Goal: Task Accomplishment & Management: Manage account settings

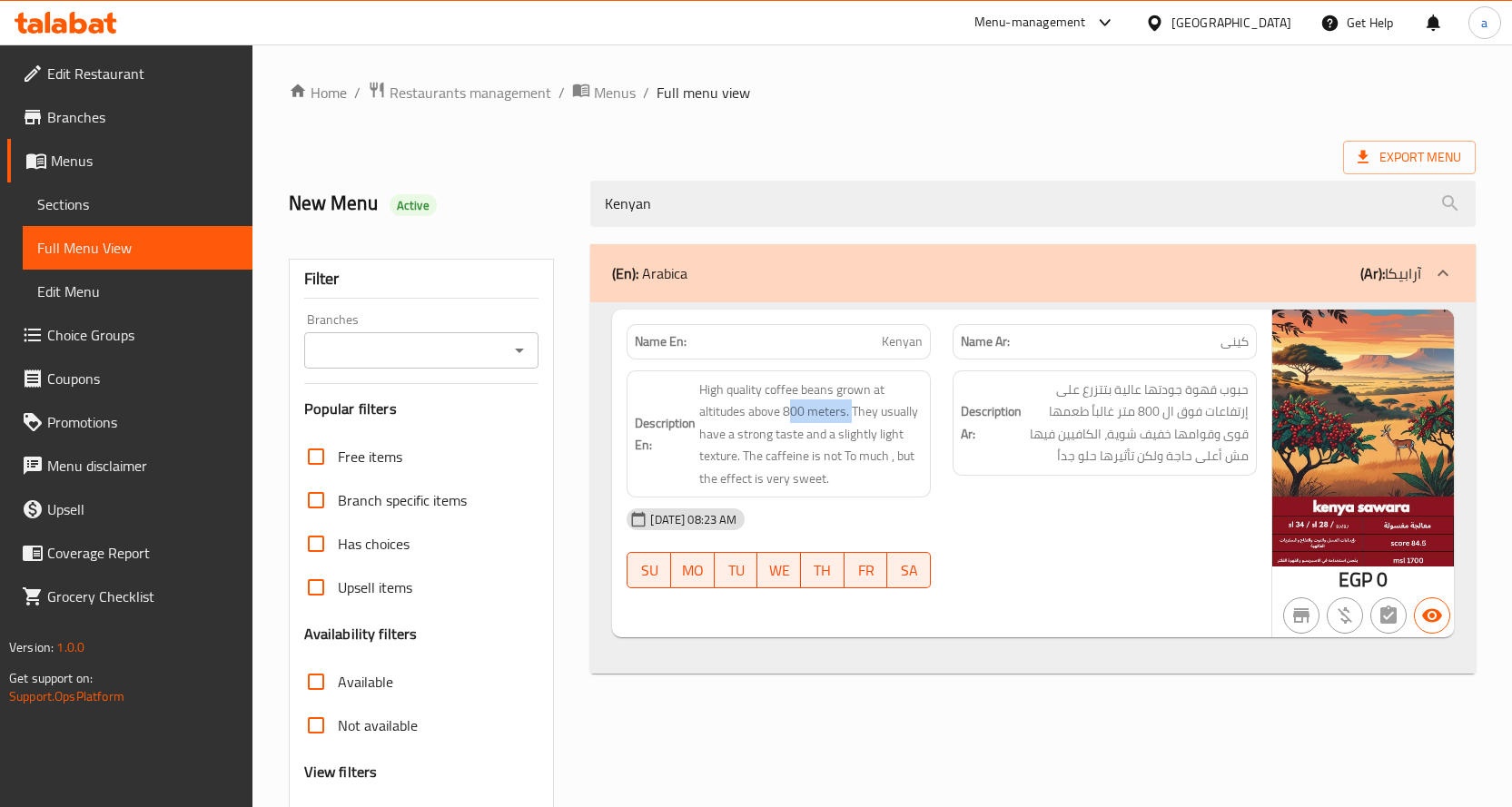
click at [452, 95] on span "Restaurants management" at bounding box center [470, 93] width 161 height 22
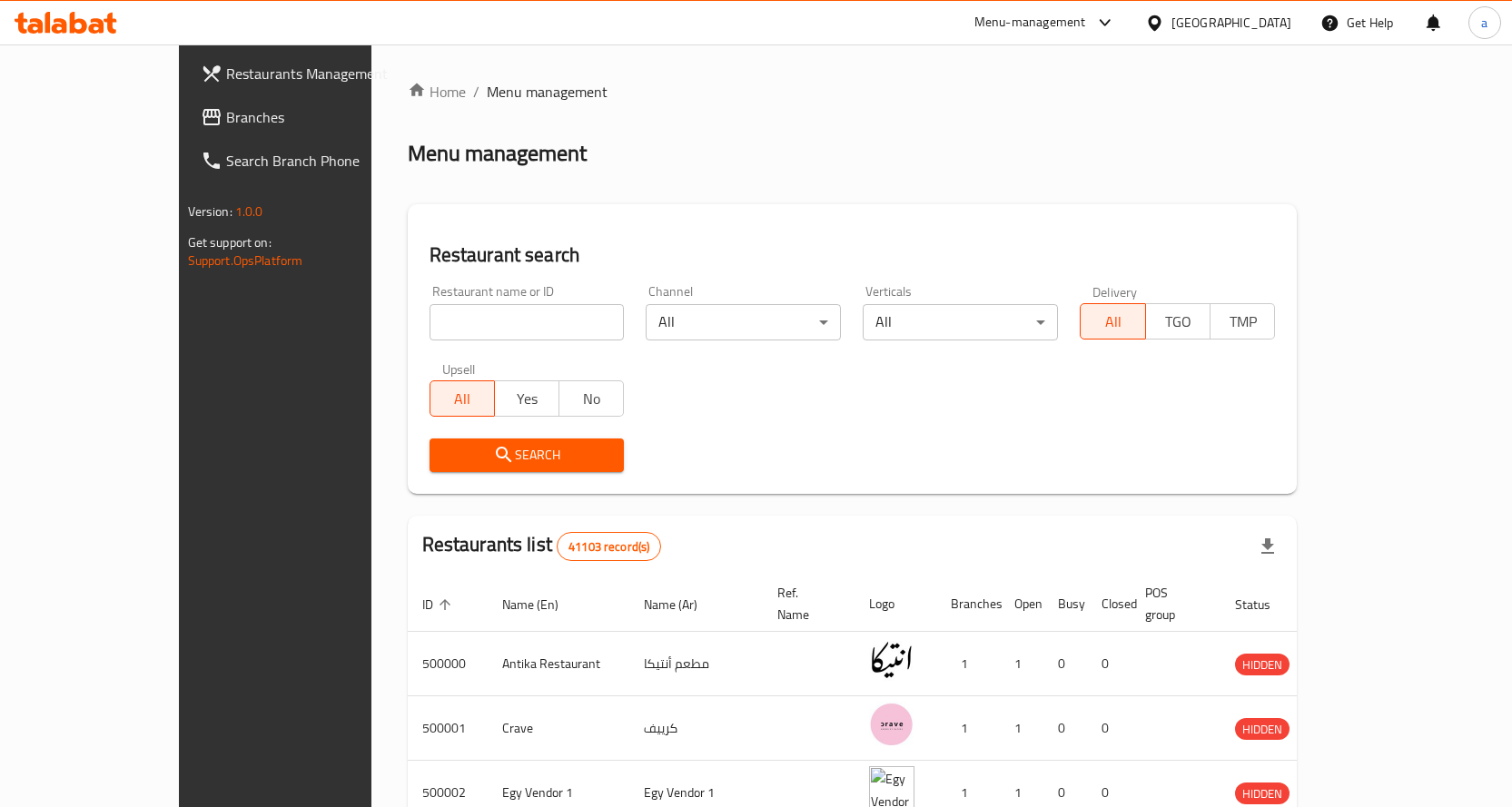
click at [1232, 36] on div "[GEOGRAPHIC_DATA]" at bounding box center [1218, 23] width 175 height 44
click at [1165, 29] on icon at bounding box center [1155, 23] width 19 height 19
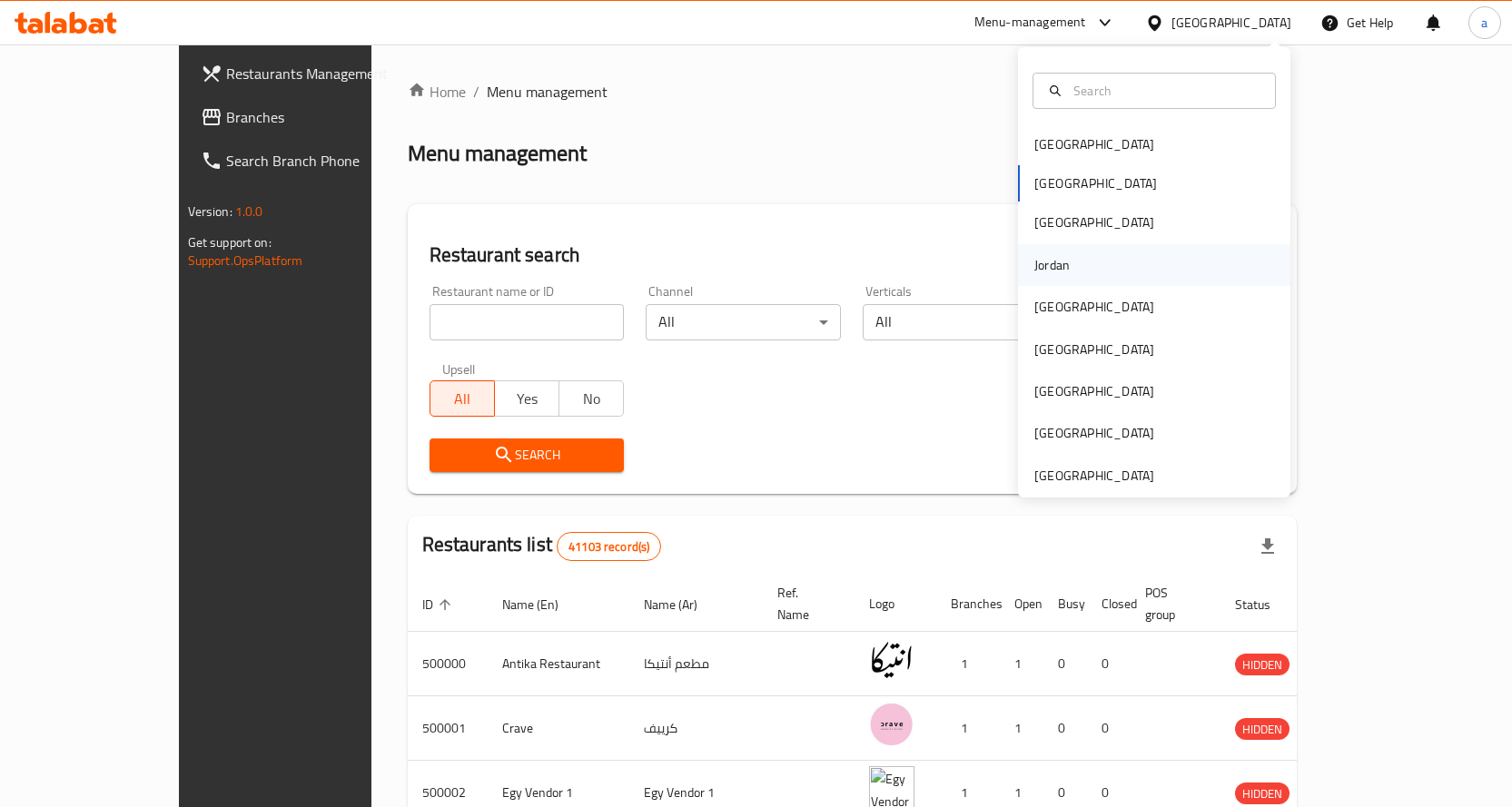
click at [1044, 264] on div "Jordan" at bounding box center [1051, 265] width 36 height 20
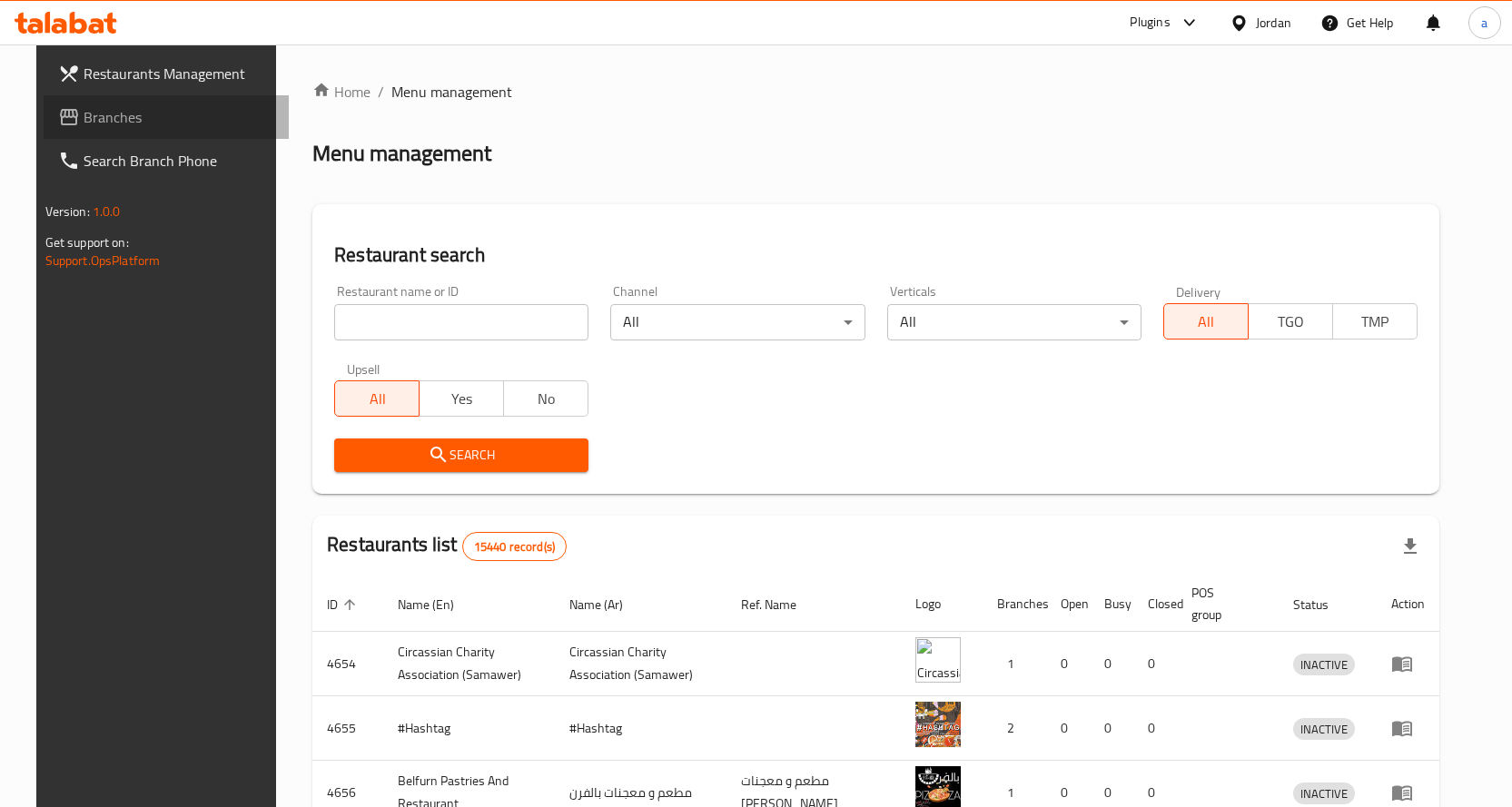
click at [112, 103] on link "Branches" at bounding box center [166, 118] width 245 height 44
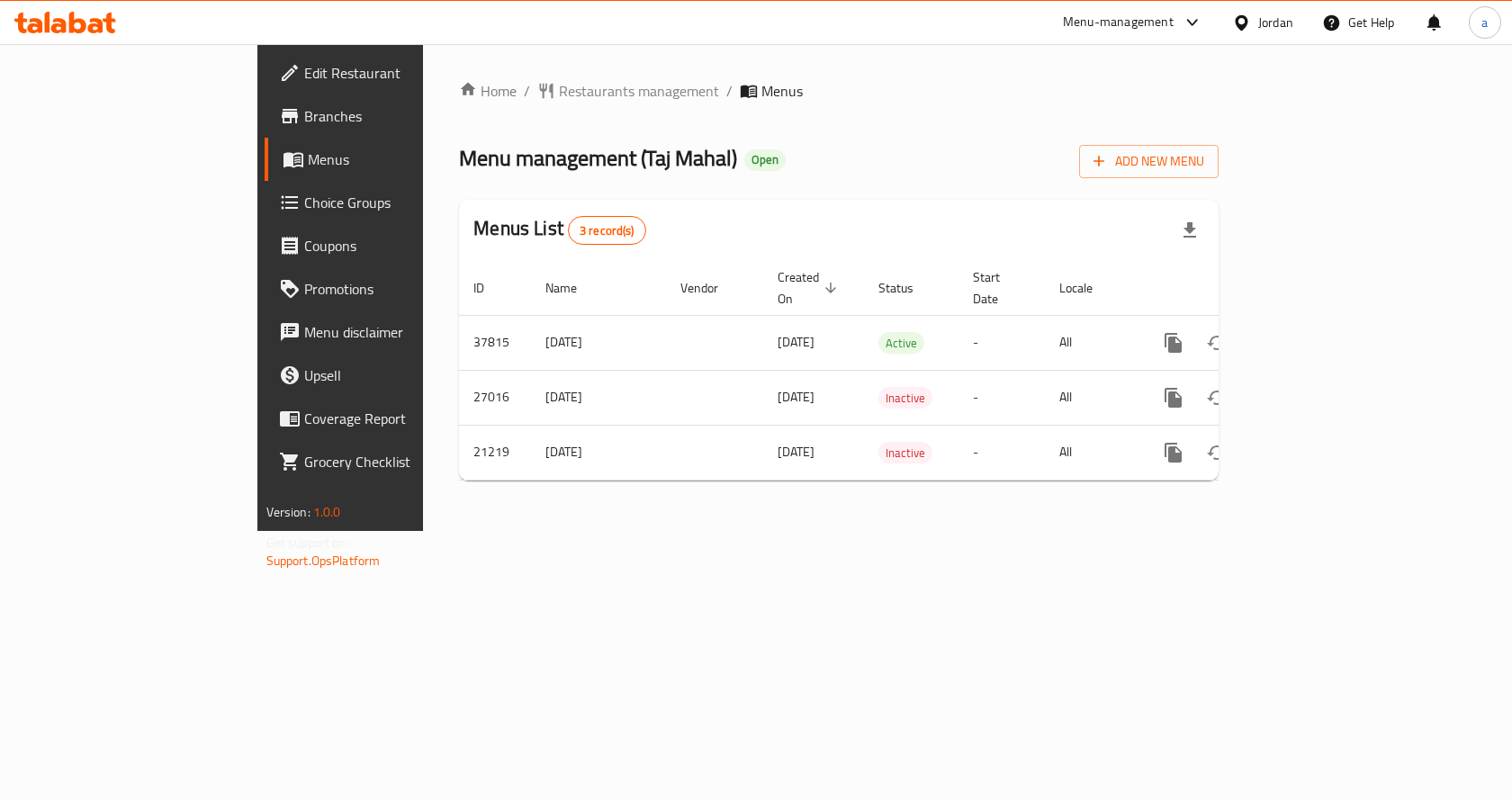
click at [305, 193] on span "Choice Groups" at bounding box center [400, 202] width 192 height 22
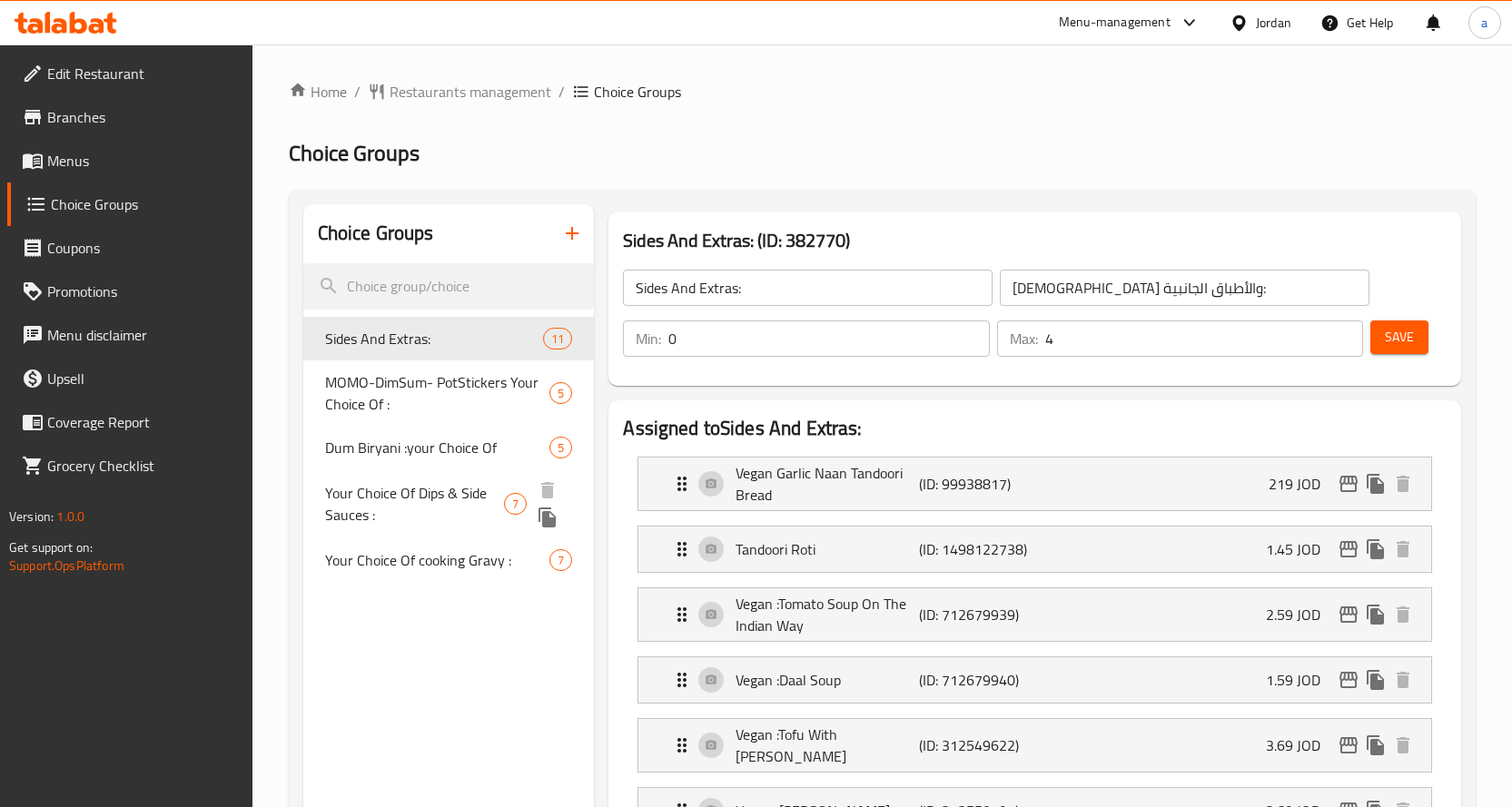
click at [364, 505] on span "Your Choice Of Dips & Side Sauces :" at bounding box center [415, 504] width 180 height 44
type input "Your Choice Of Dips & Side Sauces :"
type input "اختيارك من الصوصات الجانبية والديب :"
type input "6"
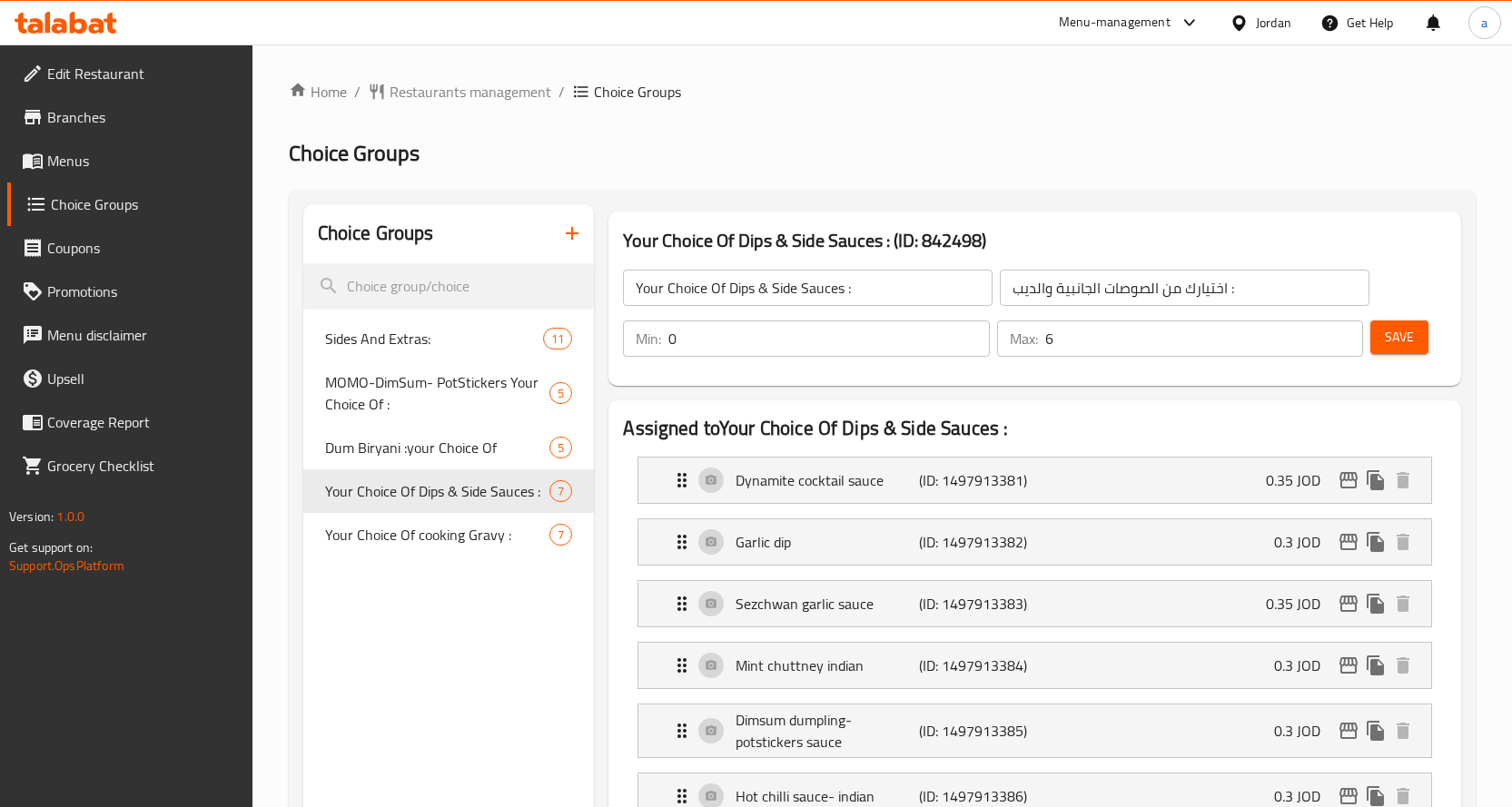
click at [846, 82] on ol "Home / Restaurants management / Choice Groups" at bounding box center [883, 92] width 1187 height 22
